Goal: Communication & Community: Answer question/provide support

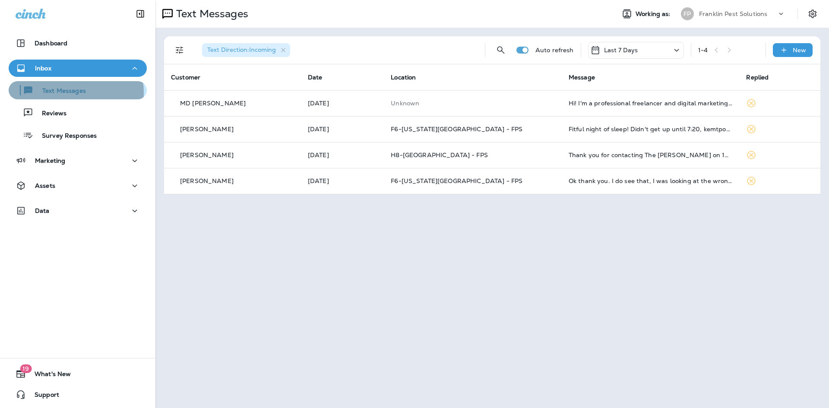
click at [72, 92] on p "Text Messages" at bounding box center [60, 91] width 52 height 8
click at [68, 93] on p "Text Messages" at bounding box center [60, 91] width 52 height 8
click at [67, 91] on p "Text Messages" at bounding box center [60, 91] width 52 height 8
click at [743, 16] on p "Franklin Pest Solutions" at bounding box center [733, 13] width 68 height 7
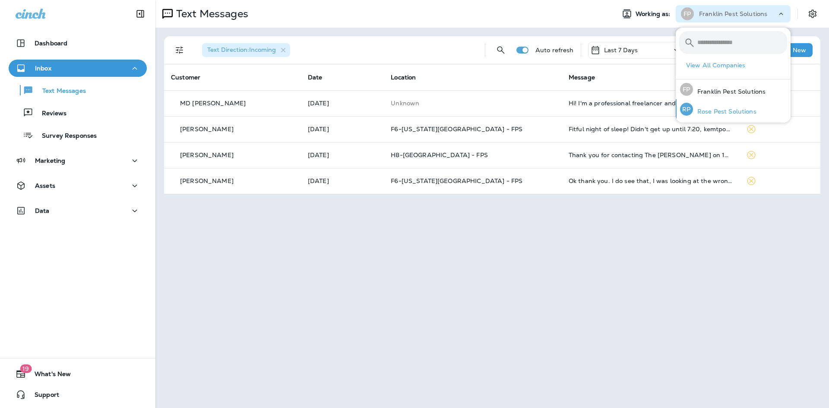
click at [711, 110] on p "Rose Pest Solutions" at bounding box center [724, 111] width 63 height 7
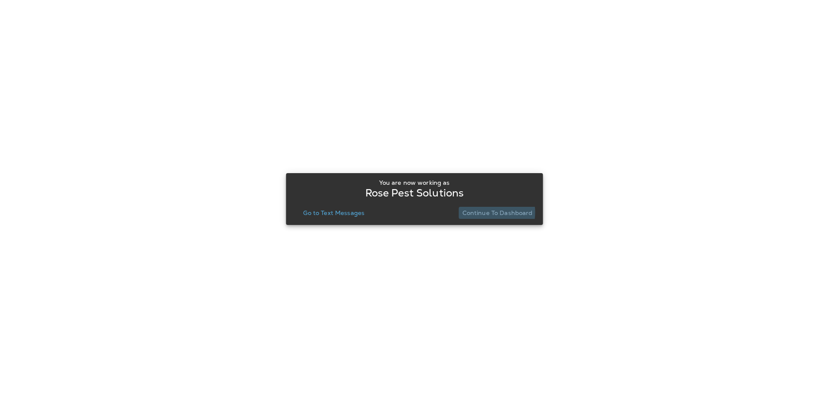
click at [485, 212] on p "Continue to Dashboard" at bounding box center [497, 212] width 70 height 7
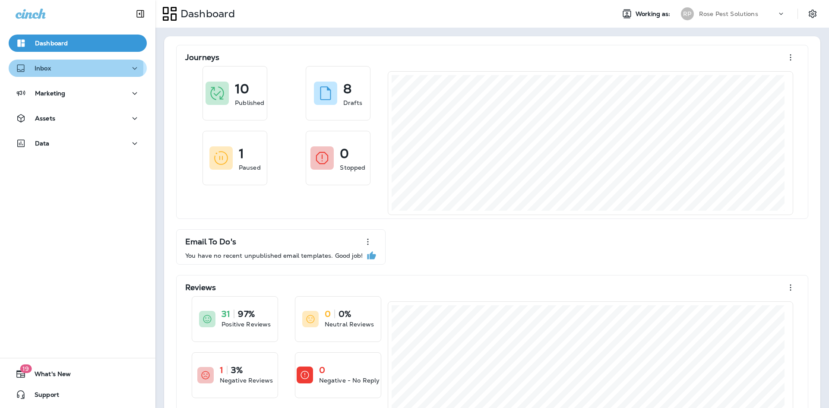
drag, startPoint x: 37, startPoint y: 67, endPoint x: 44, endPoint y: 73, distance: 8.6
click at [38, 66] on p "Inbox" at bounding box center [43, 68] width 16 height 7
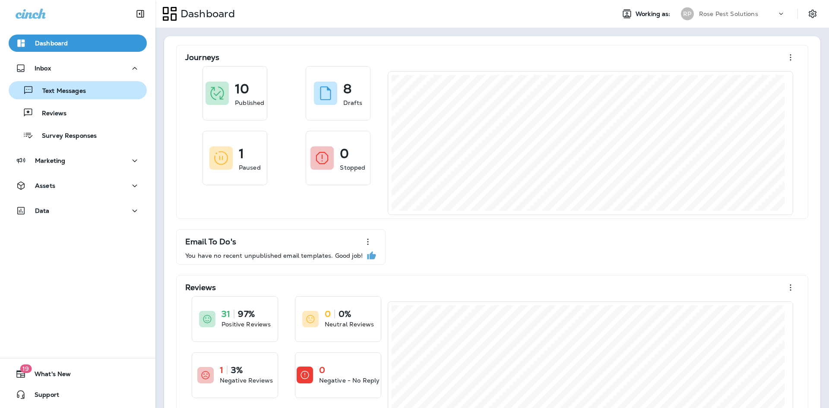
click at [60, 92] on p "Text Messages" at bounding box center [60, 91] width 52 height 8
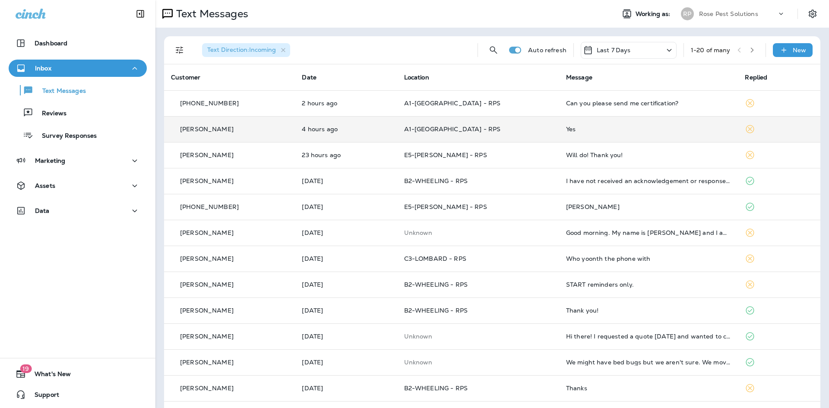
click at [572, 132] on div "Yes" at bounding box center [648, 129] width 165 height 7
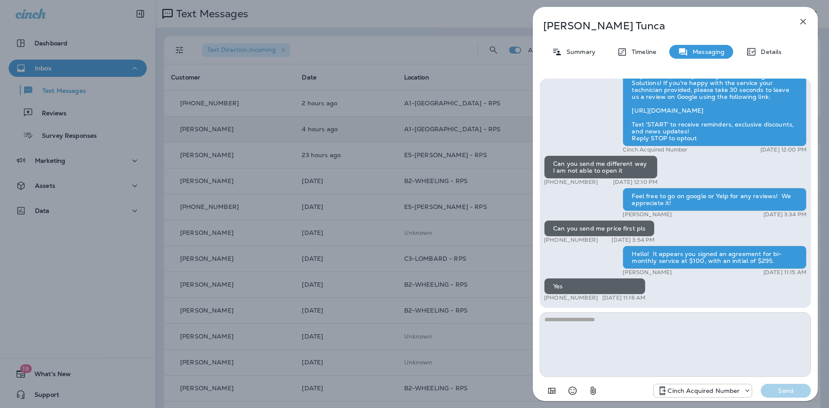
click at [802, 22] on icon "button" at bounding box center [803, 21] width 10 height 10
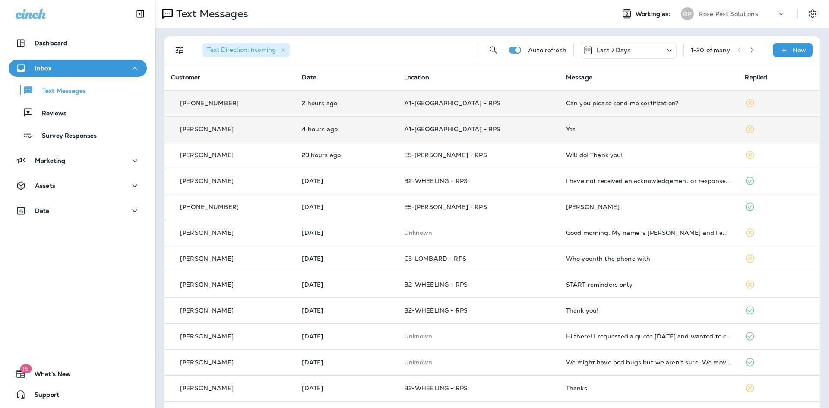
click at [581, 104] on div "Can you please send me certification?" at bounding box center [648, 103] width 165 height 7
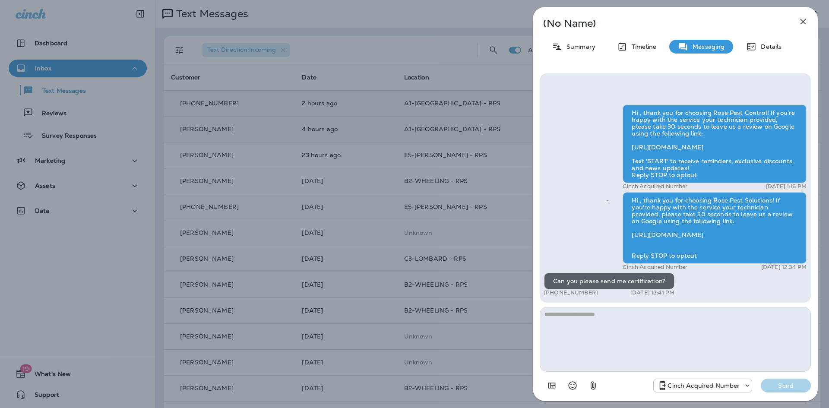
click at [593, 329] on textarea at bounding box center [675, 339] width 271 height 65
type textarea "*"
type textarea "**********"
click at [789, 385] on p "Send" at bounding box center [786, 386] width 36 height 8
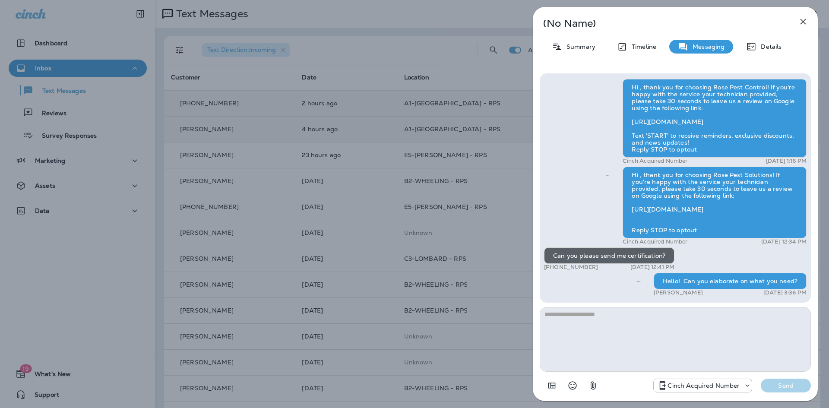
click at [805, 20] on icon "button" at bounding box center [803, 22] width 6 height 6
